Goal: Task Accomplishment & Management: Manage account settings

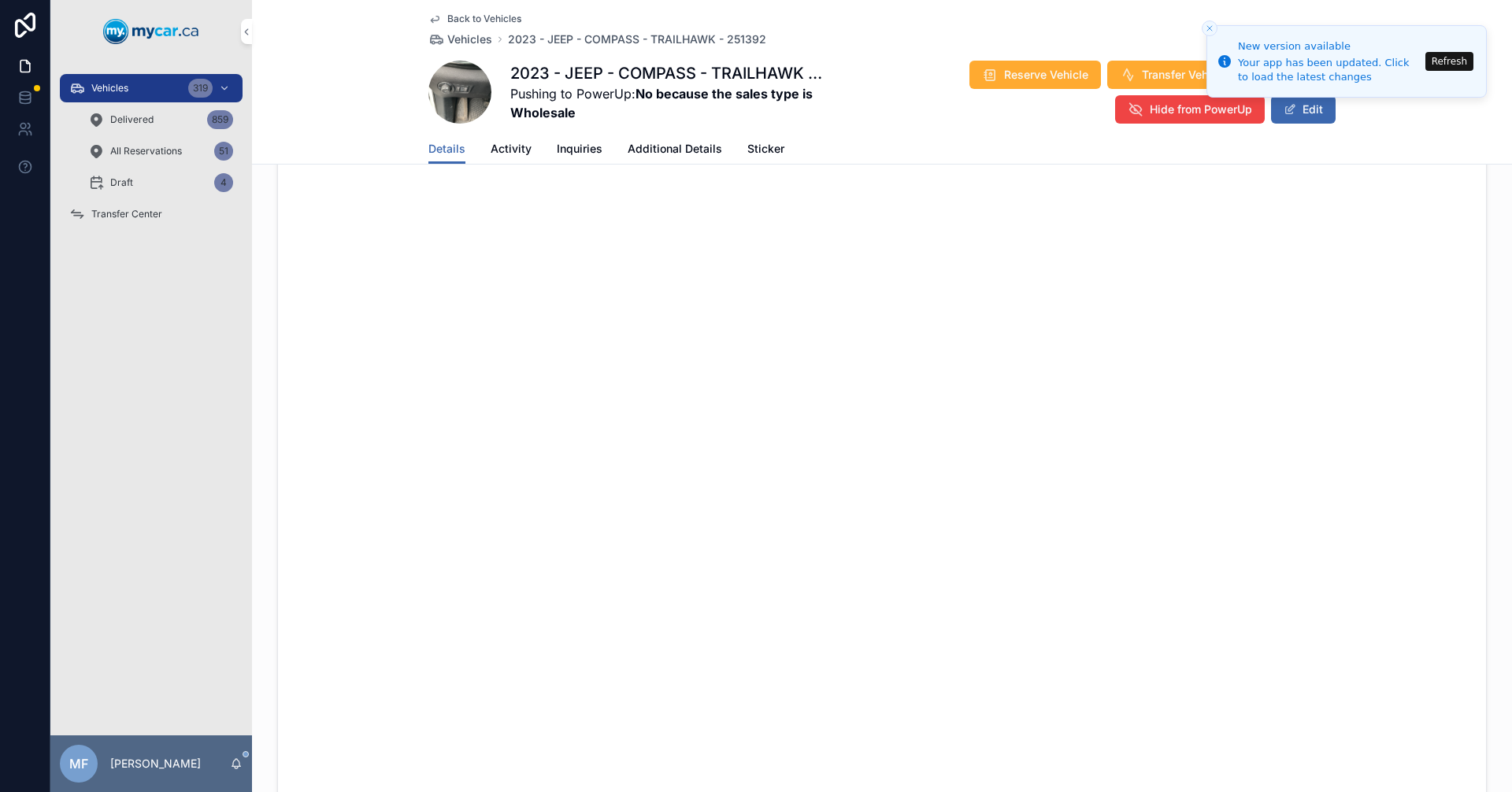
scroll to position [945, 0]
click at [471, 40] on span "Vehicles" at bounding box center [470, 39] width 45 height 16
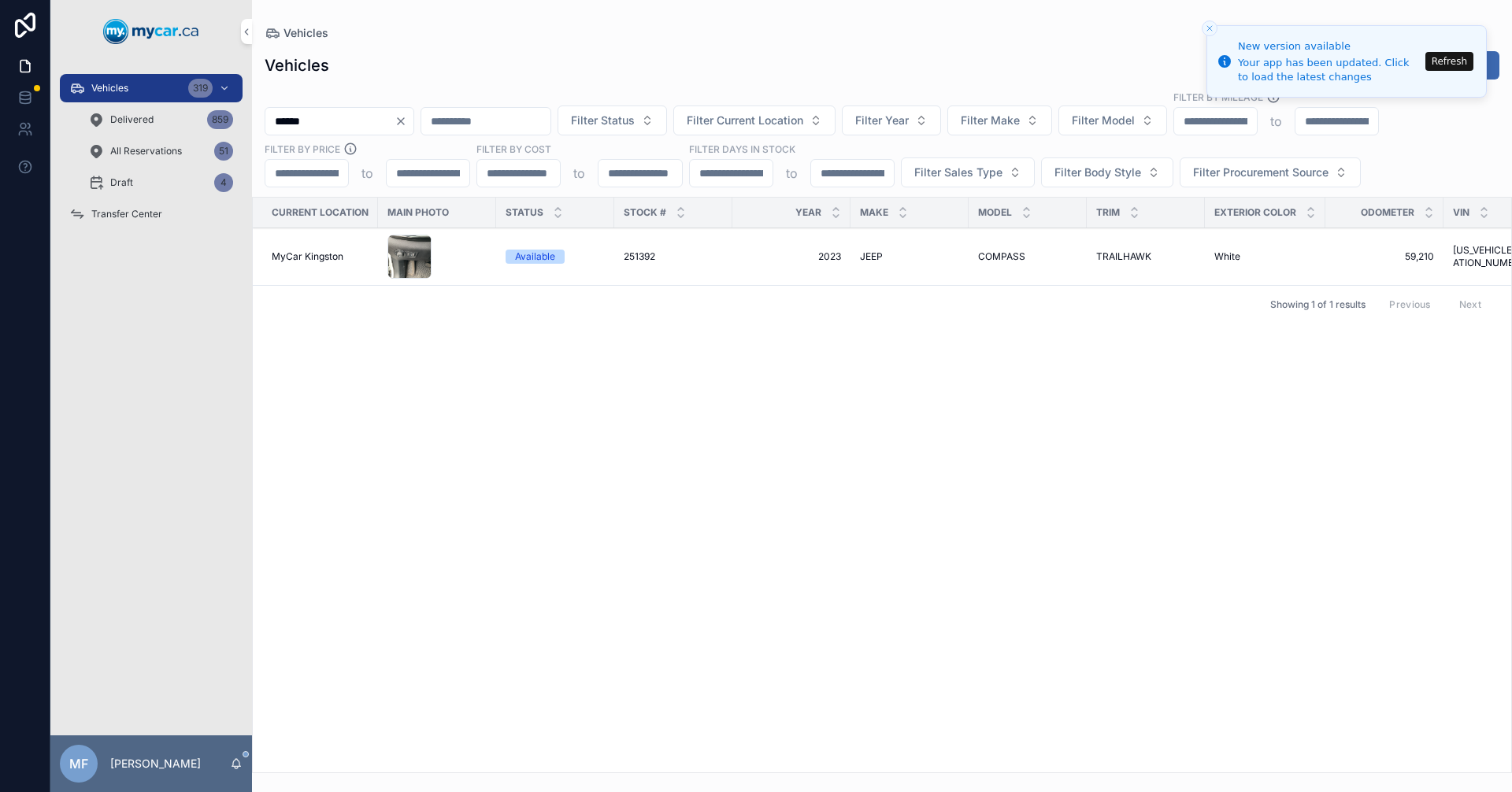
drag, startPoint x: 396, startPoint y: 121, endPoint x: 116, endPoint y: 131, distance: 280.2
click at [118, 131] on div "Vehicles 319 Delivered 859 All Reservations 51 Draft 4 Transfer Center MF [PERS…" at bounding box center [782, 396] width 1462 height 792
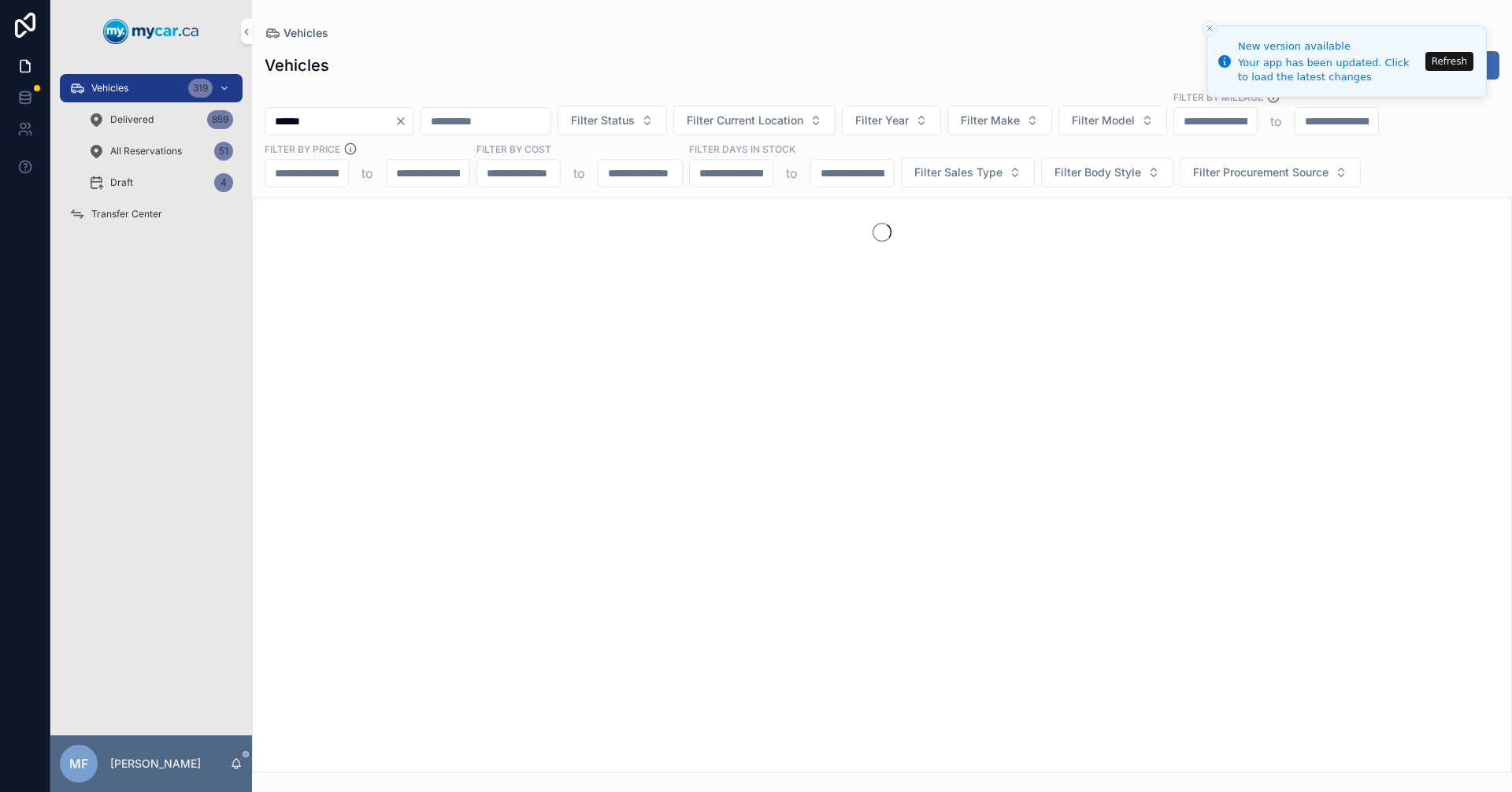
type input "******"
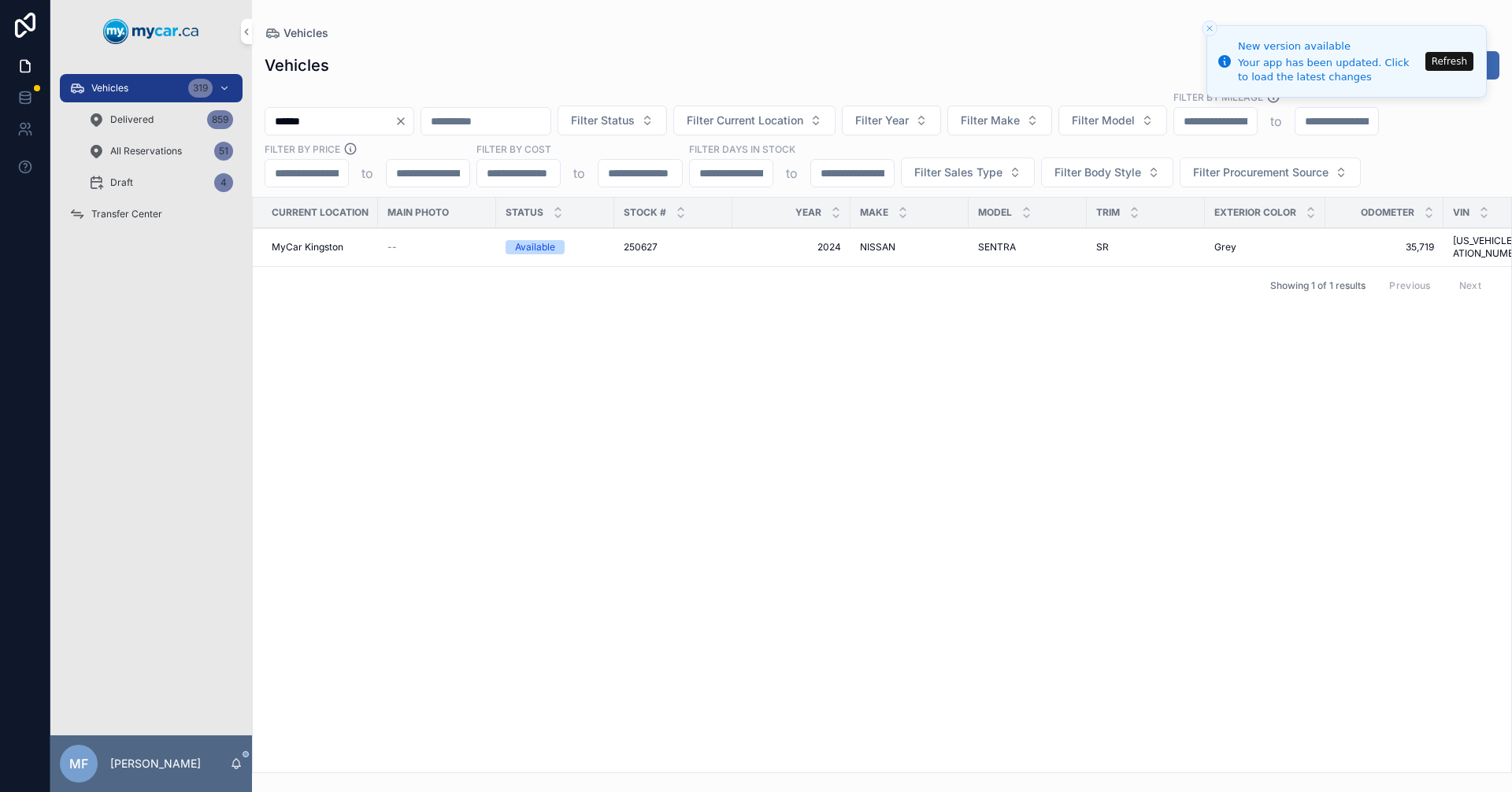
click at [648, 241] on span "250627" at bounding box center [641, 247] width 34 height 13
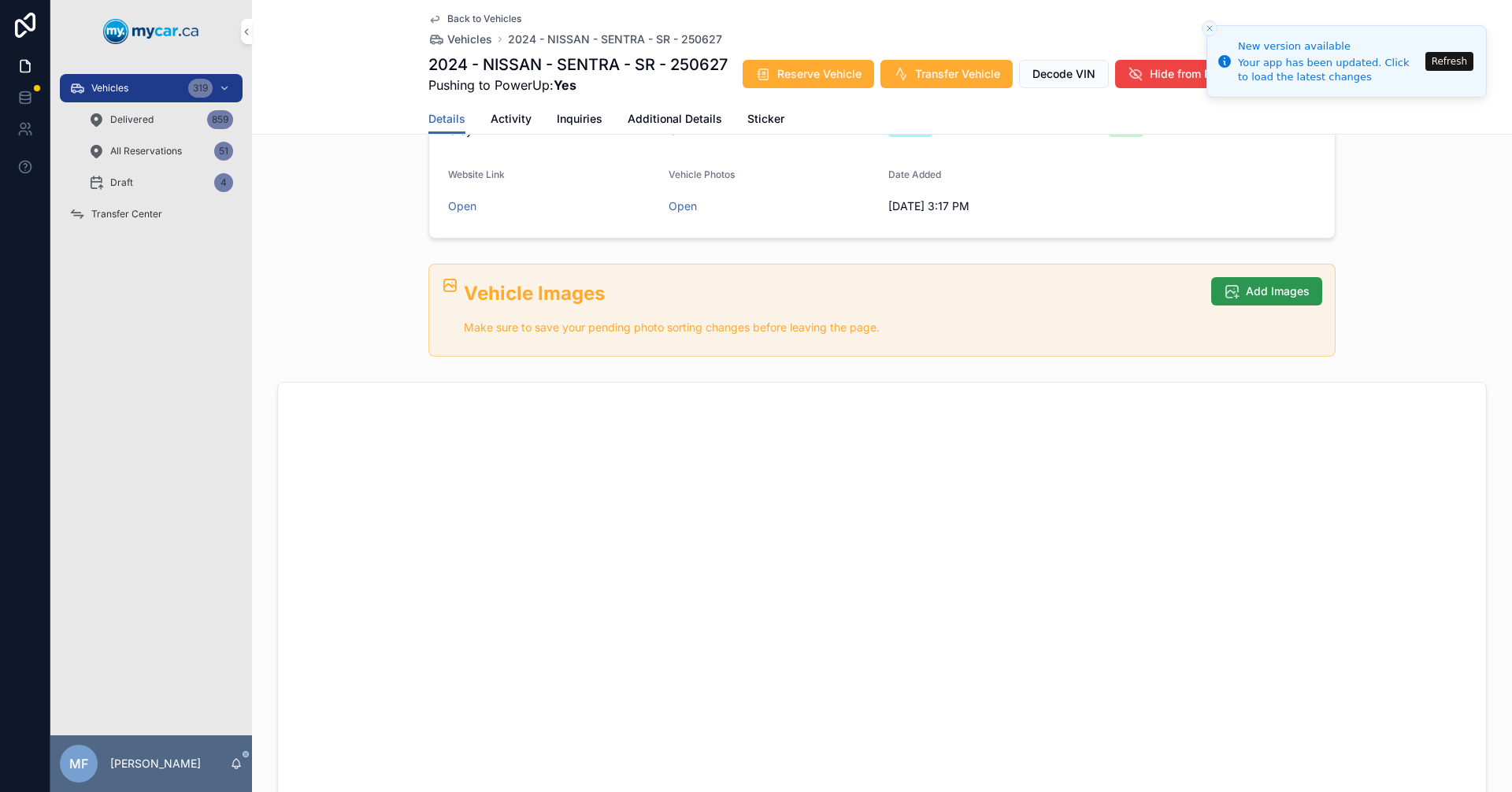
scroll to position [393, 0]
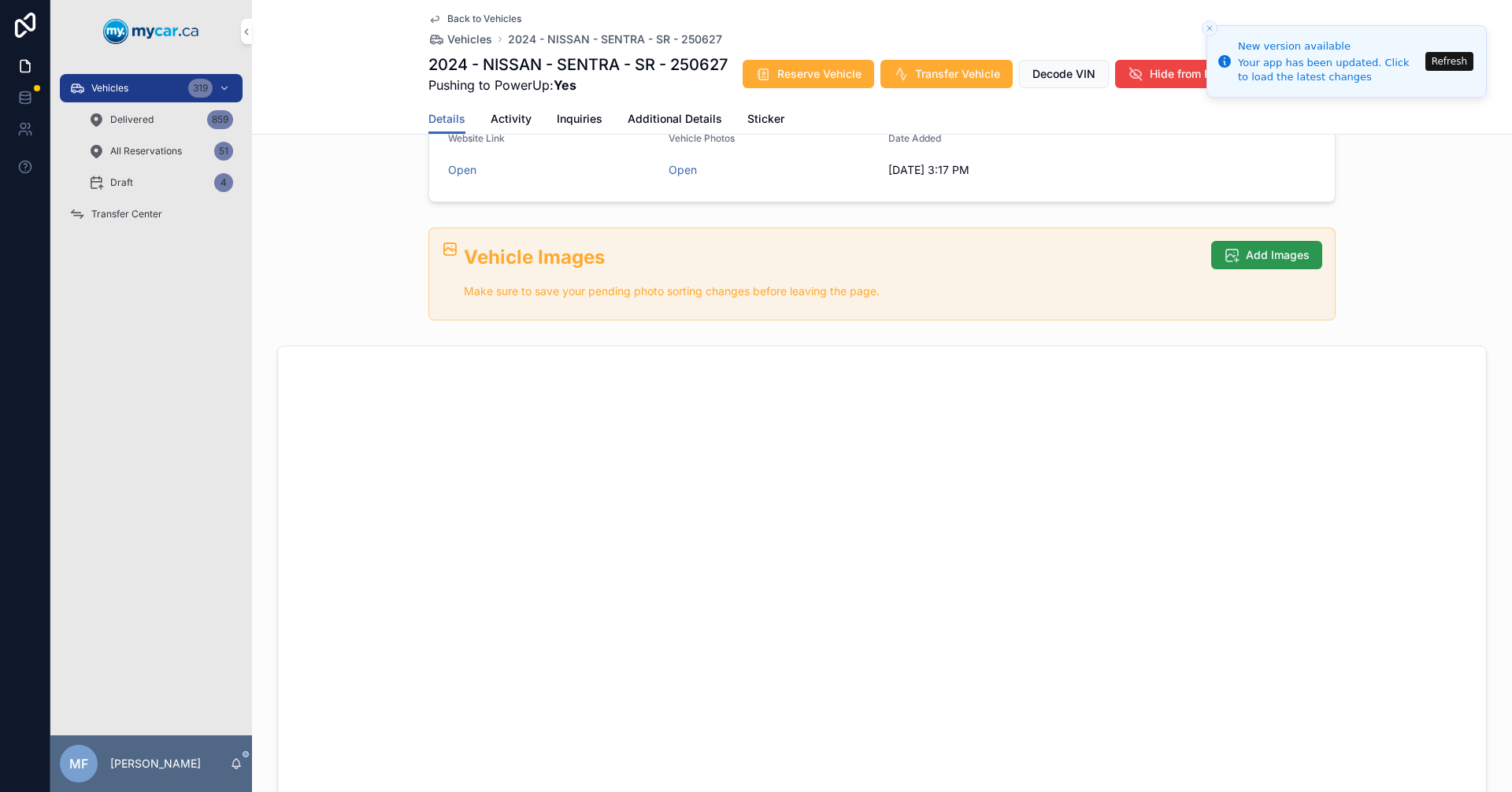
click at [1275, 258] on span "Add Images" at bounding box center [1278, 255] width 63 height 16
click at [1252, 251] on button "Add Images" at bounding box center [1267, 256] width 111 height 29
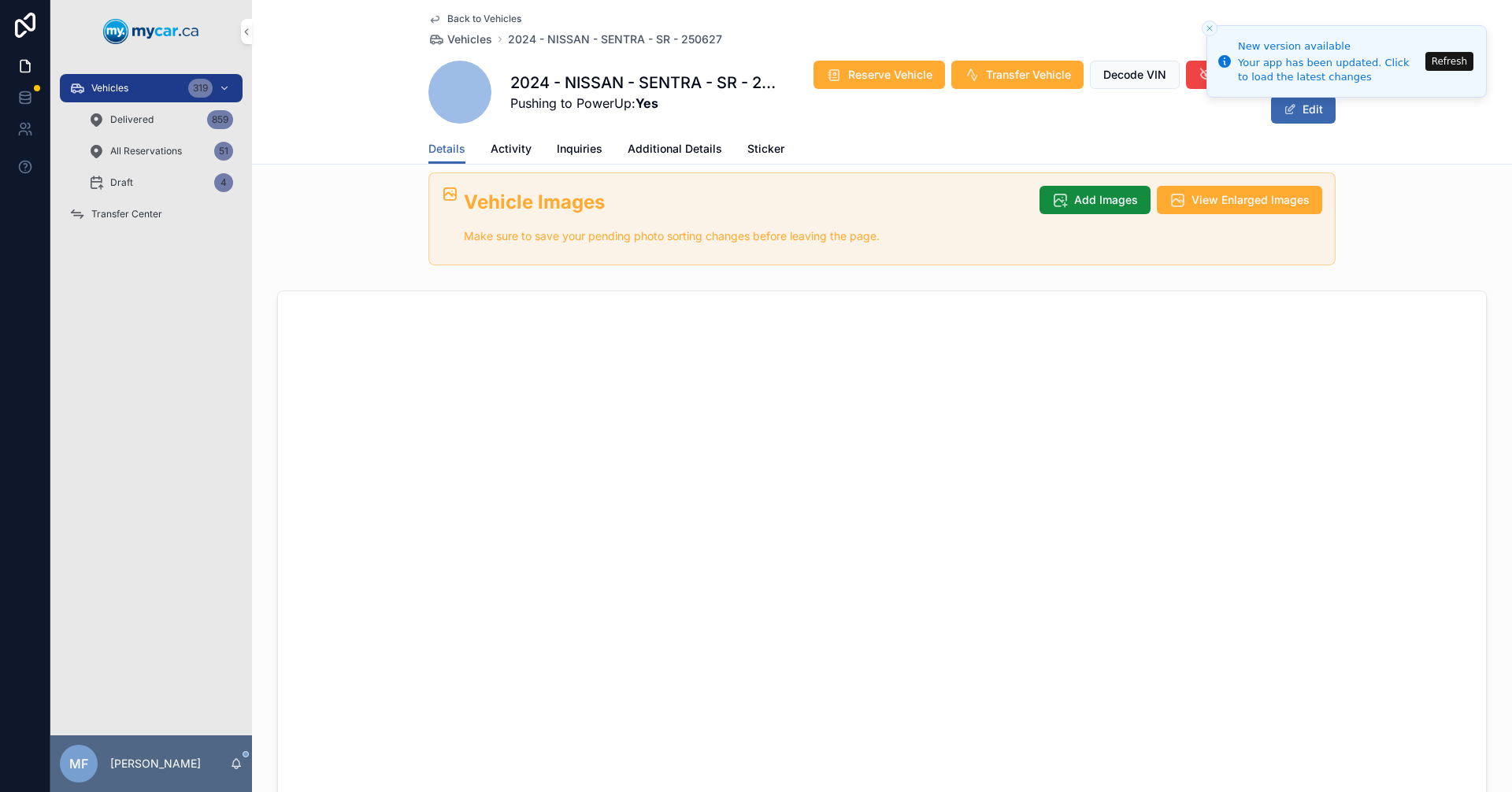
scroll to position [1030, 0]
